Goal: Task Accomplishment & Management: Manage account settings

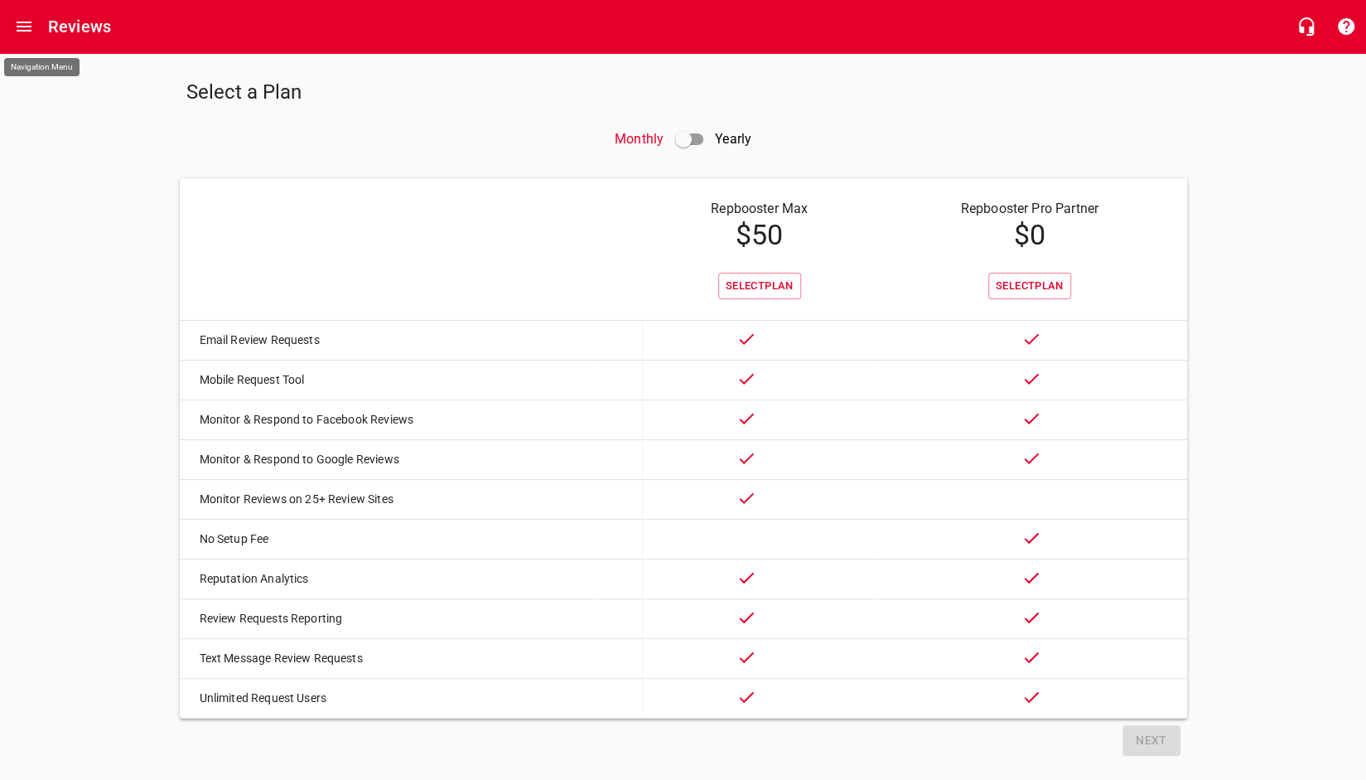
click at [25, 33] on icon "Open drawer" at bounding box center [24, 27] width 20 height 20
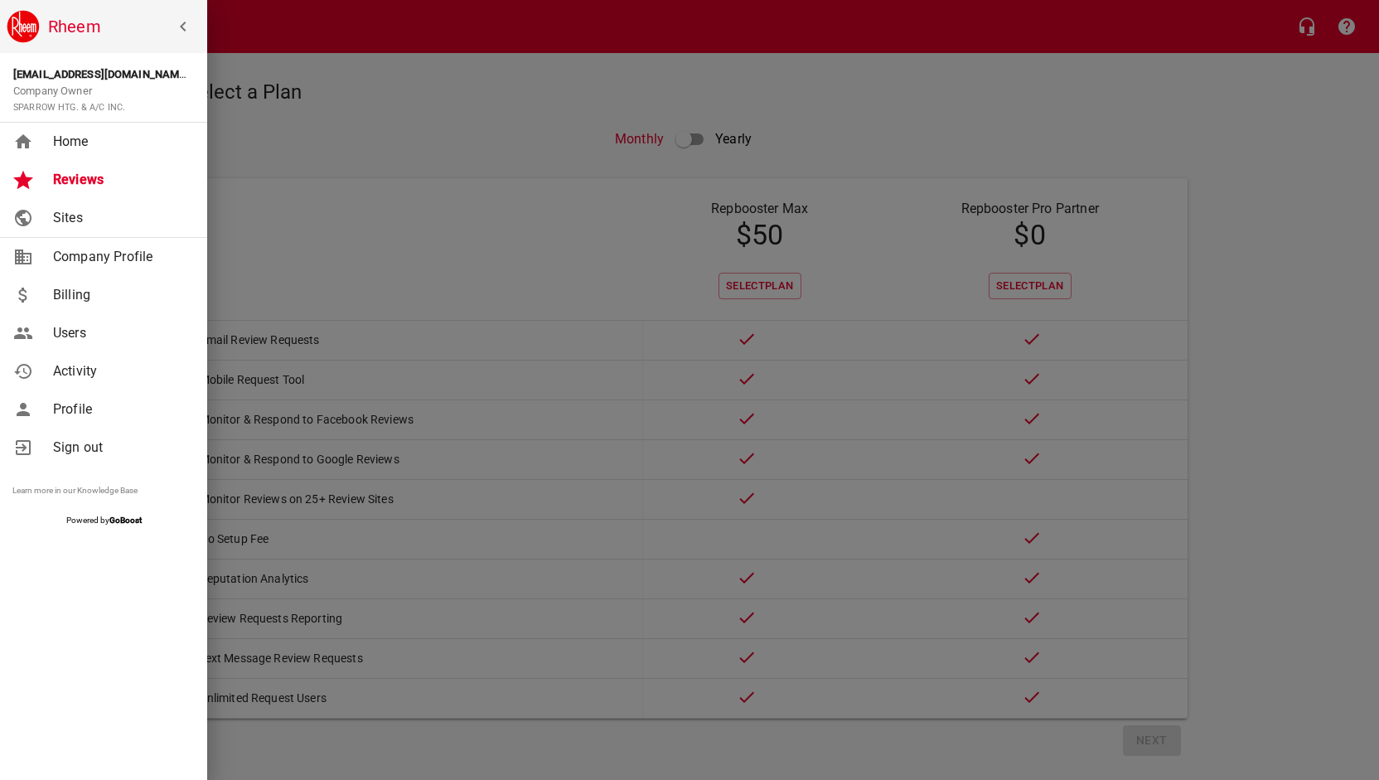
click at [85, 140] on span "Home" at bounding box center [120, 142] width 134 height 20
